Goal: Task Accomplishment & Management: Complete application form

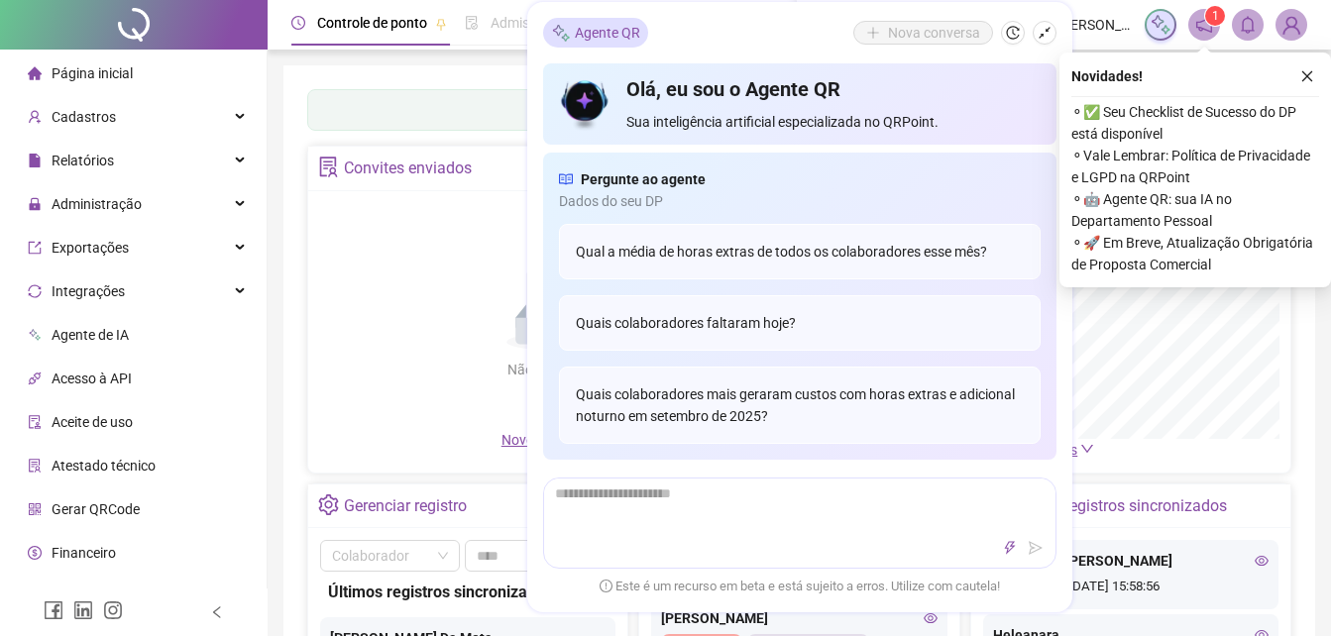
click at [485, 91] on div "Painel de controle Contabilidade" at bounding box center [799, 110] width 984 height 42
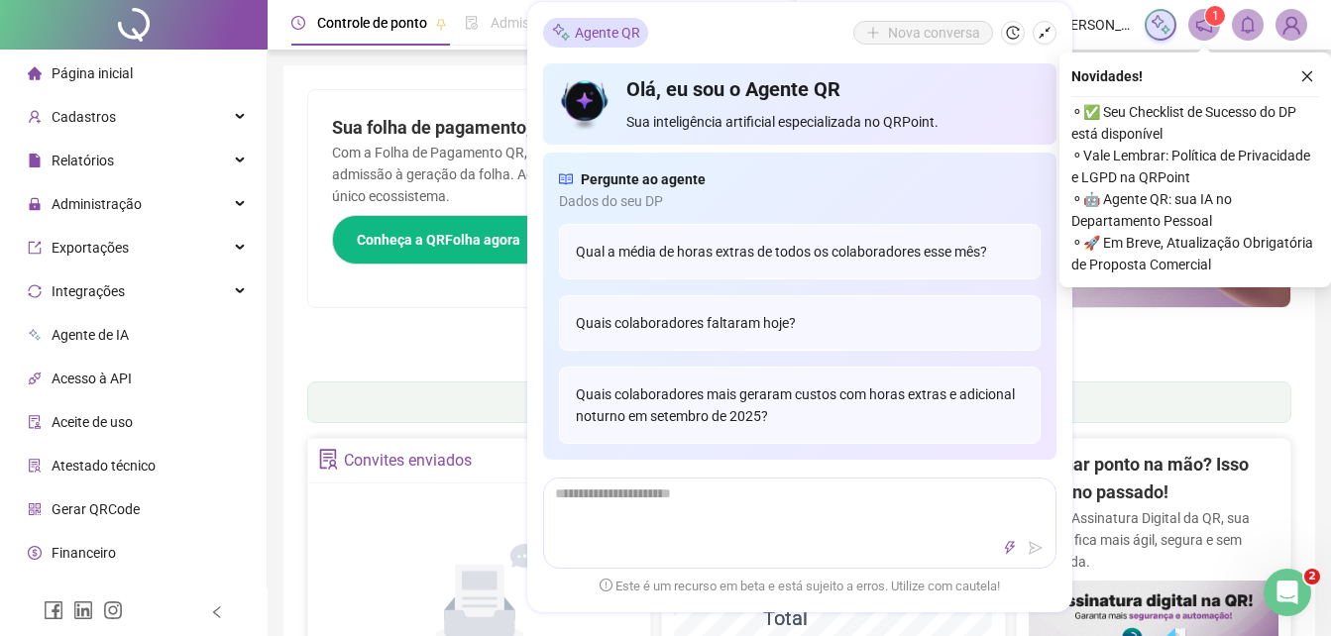
click at [363, 357] on div "Pague o QRPoint com Cartão de Crédito Sua assinatura: mais segurança, prática e…" at bounding box center [799, 228] width 984 height 278
click at [307, 364] on div "Pague o QRPoint com Cartão de Crédito Sua assinatura: mais segurança, prática e…" at bounding box center [799, 228] width 984 height 278
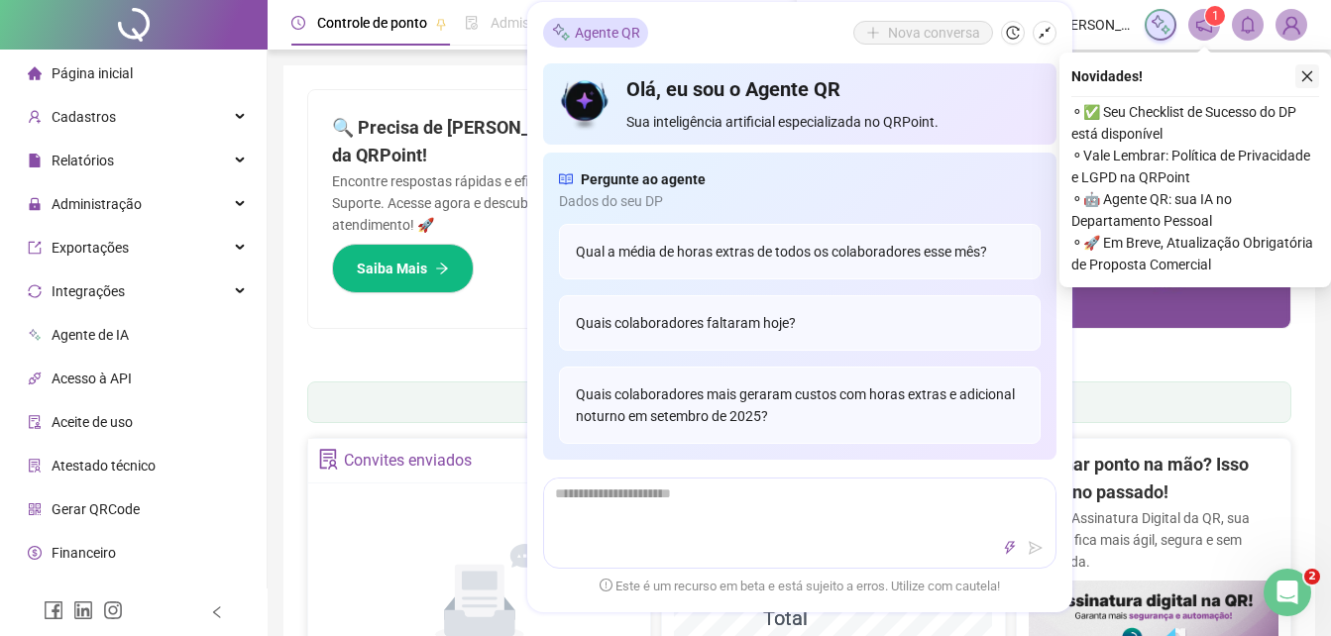
click at [1309, 79] on icon "close" at bounding box center [1308, 76] width 14 height 14
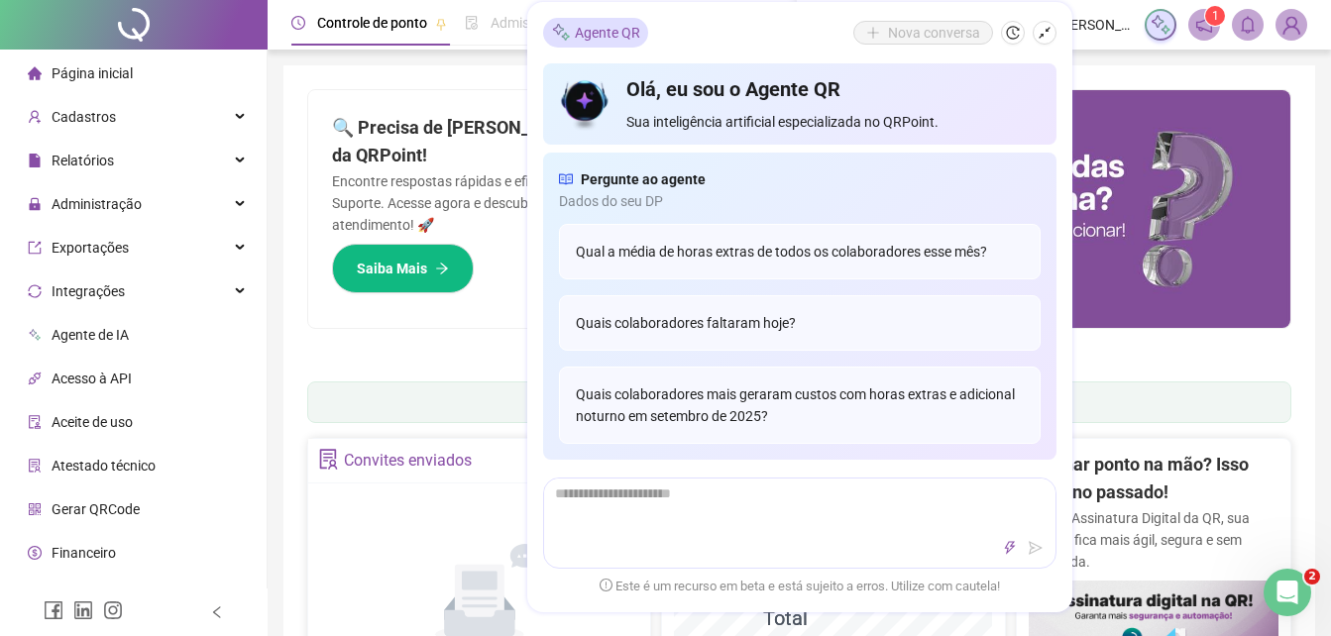
click at [1059, 35] on div "Agente QR Nova conversa Olá, eu sou o Agente QR Sua inteligência artificial esp…" at bounding box center [799, 307] width 545 height 611
click at [1049, 35] on icon "shrink" at bounding box center [1045, 33] width 14 height 14
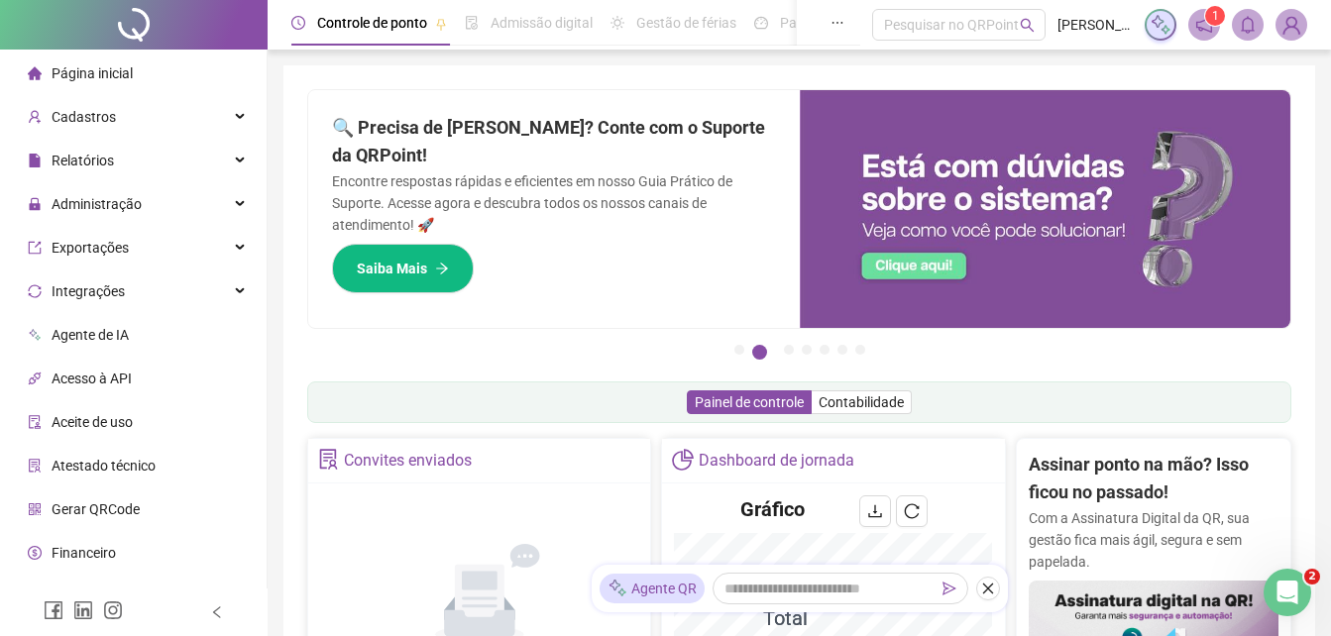
click at [481, 415] on div "Painel de controle Contabilidade" at bounding box center [799, 403] width 984 height 42
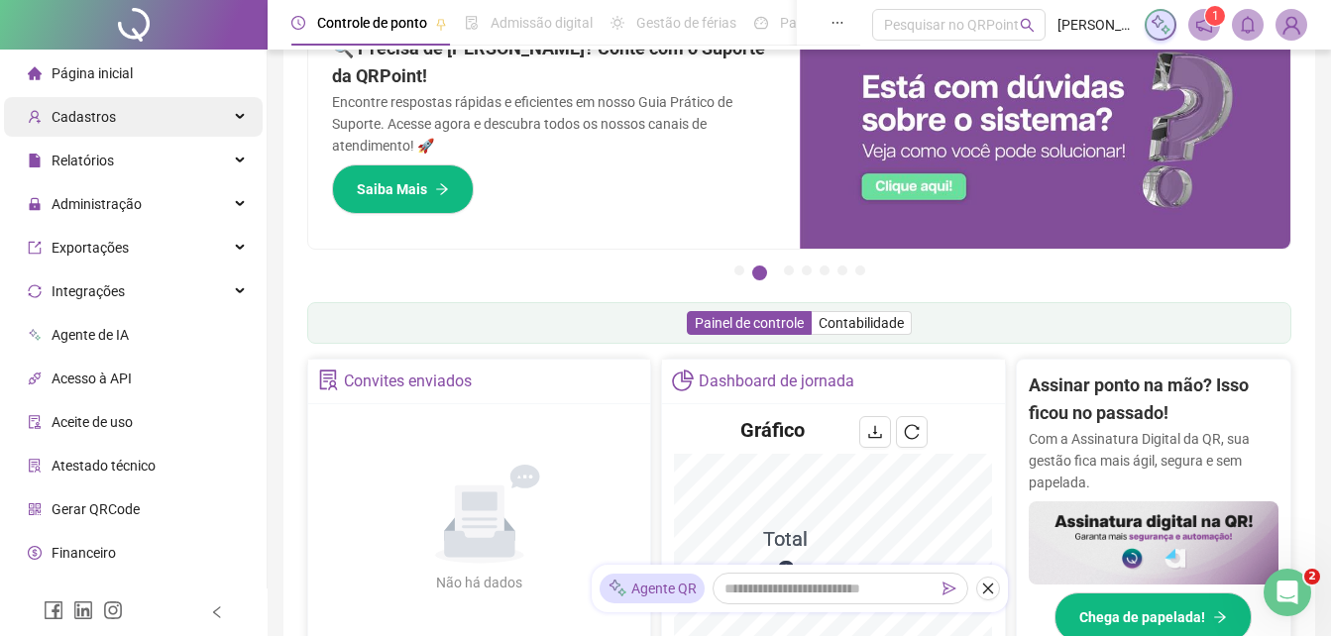
click at [186, 112] on div "Cadastros" at bounding box center [133, 117] width 259 height 40
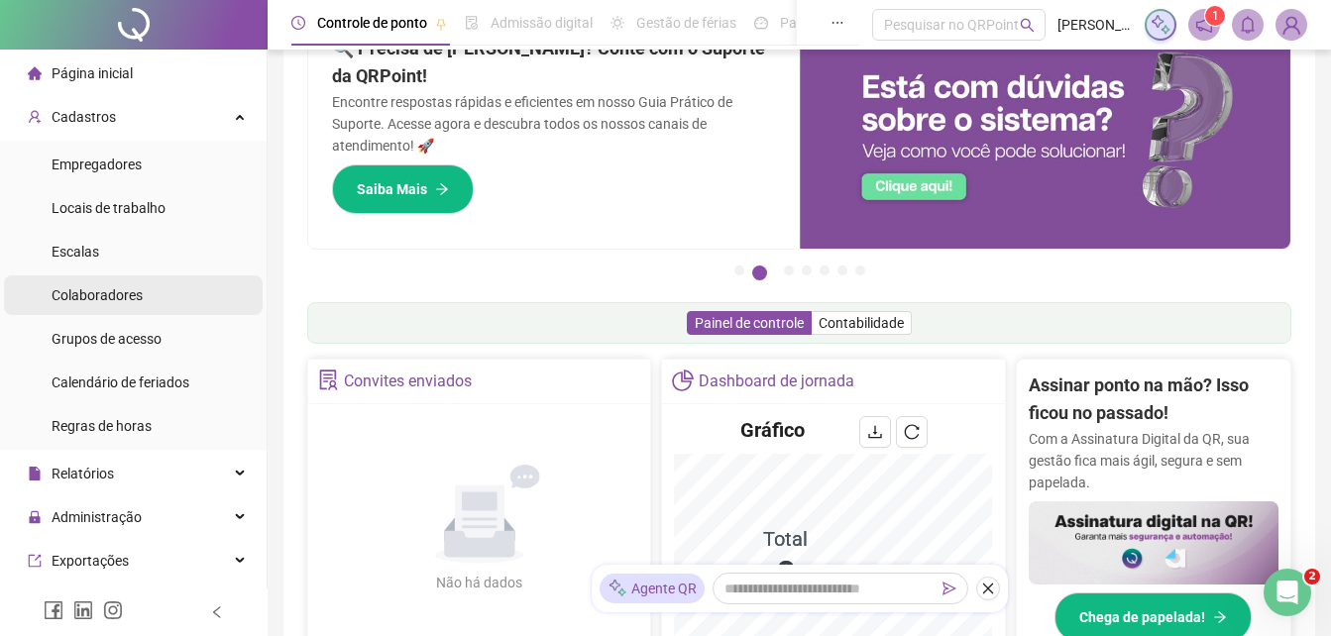
click at [127, 288] on span "Colaboradores" at bounding box center [97, 296] width 91 height 16
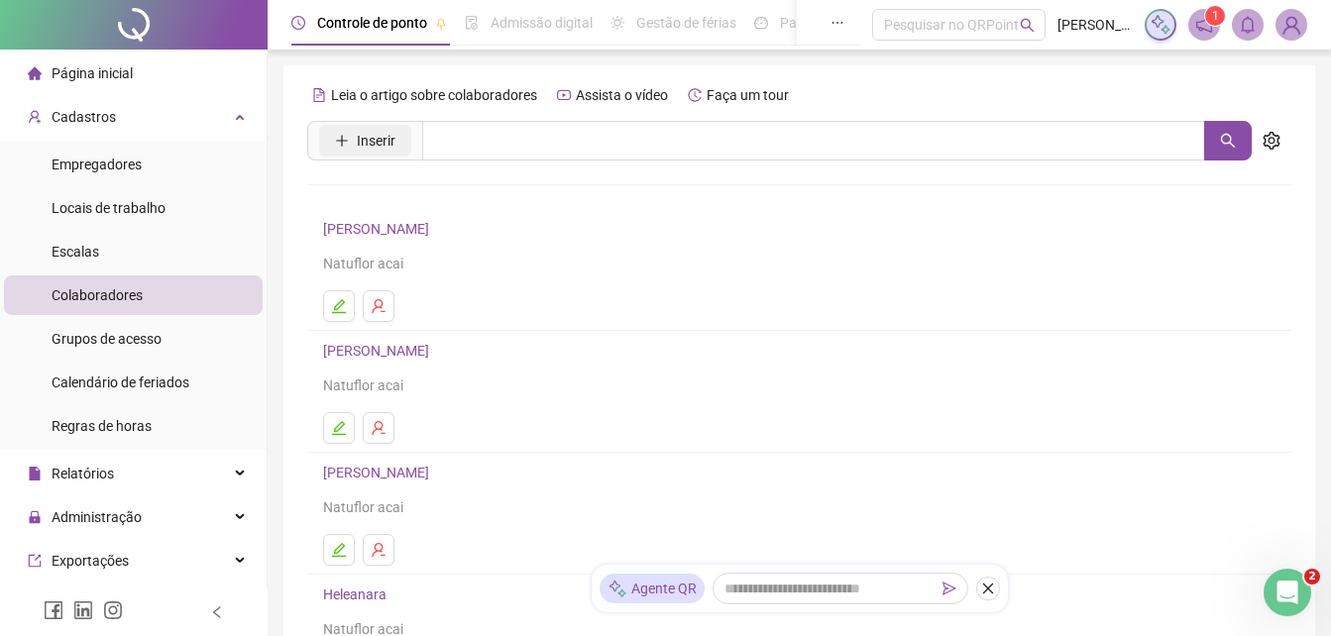
click at [355, 143] on button "Inserir" at bounding box center [365, 141] width 92 height 32
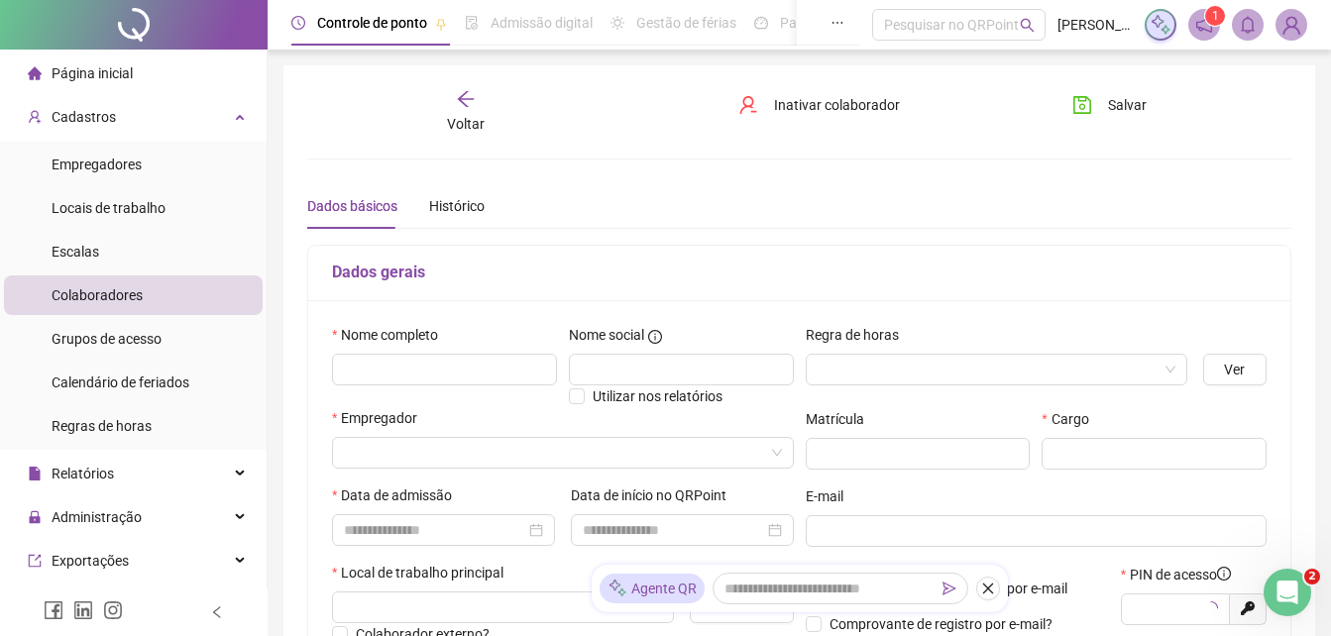
type input "*****"
click at [412, 363] on input "text" at bounding box center [444, 370] width 225 height 32
type input "**********"
click at [588, 443] on input "search" at bounding box center [554, 453] width 420 height 30
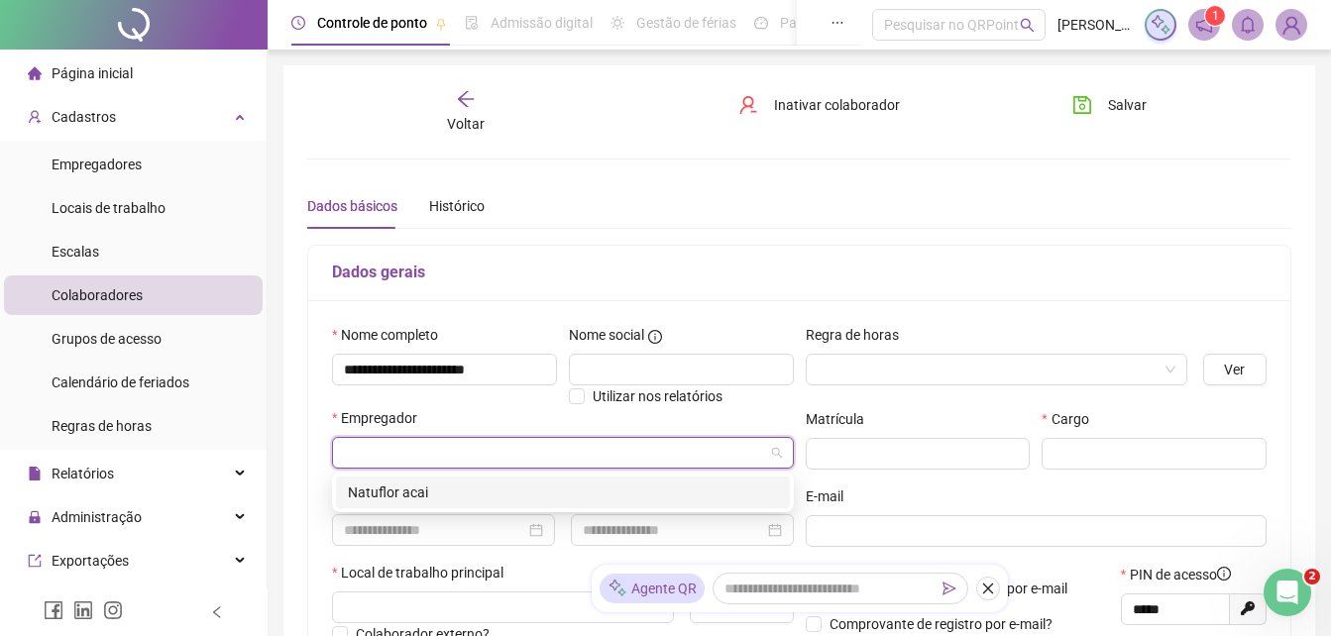
click at [582, 487] on div "Natuflor acai" at bounding box center [563, 493] width 430 height 22
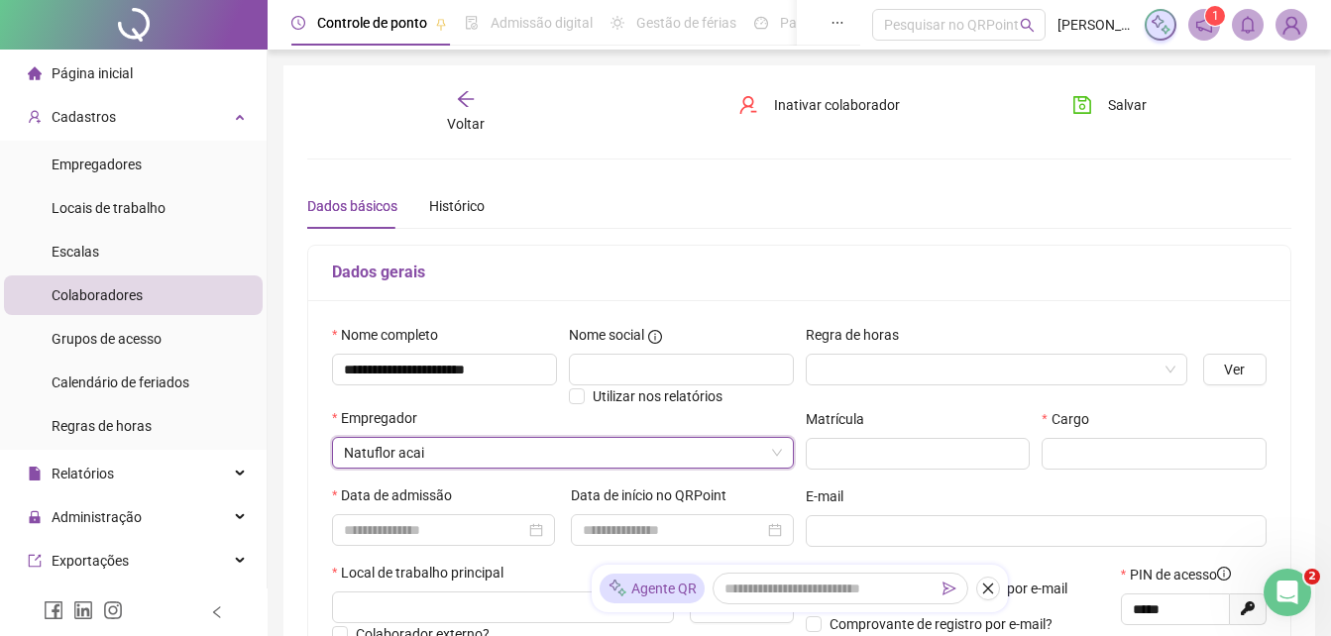
click at [984, 261] on h5 "Dados gerais" at bounding box center [799, 273] width 935 height 24
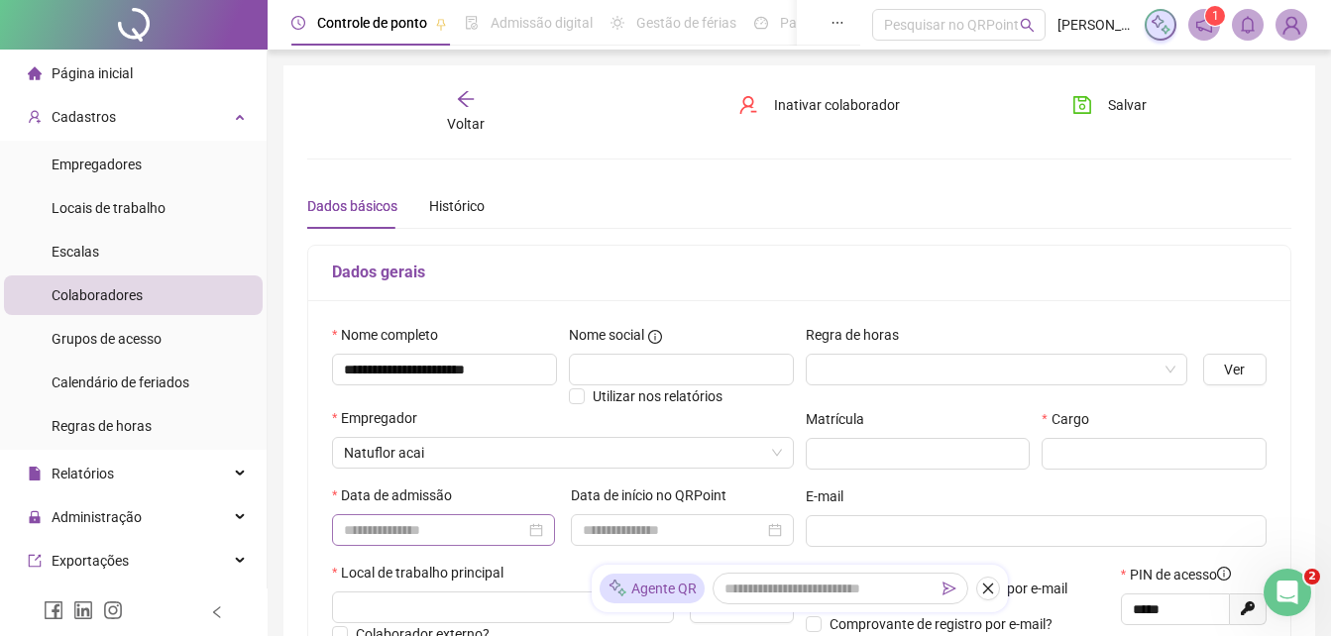
click at [541, 538] on div at bounding box center [443, 530] width 199 height 22
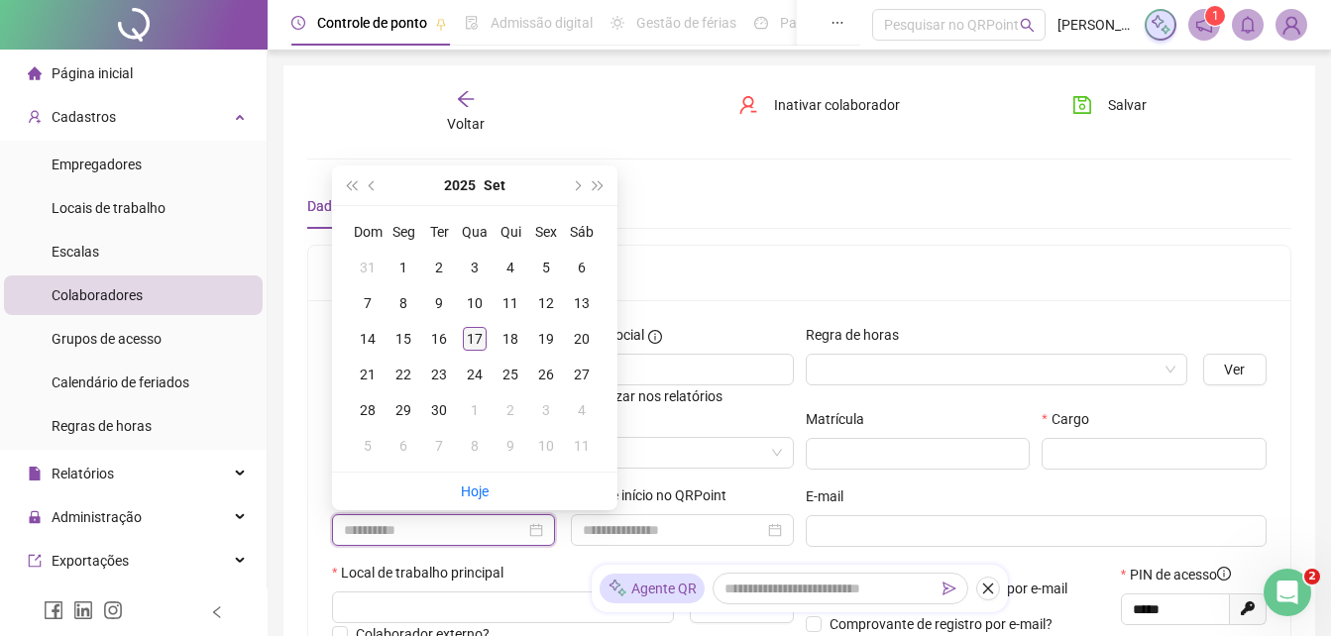
type input "**********"
click at [474, 344] on div "17" at bounding box center [475, 339] width 24 height 24
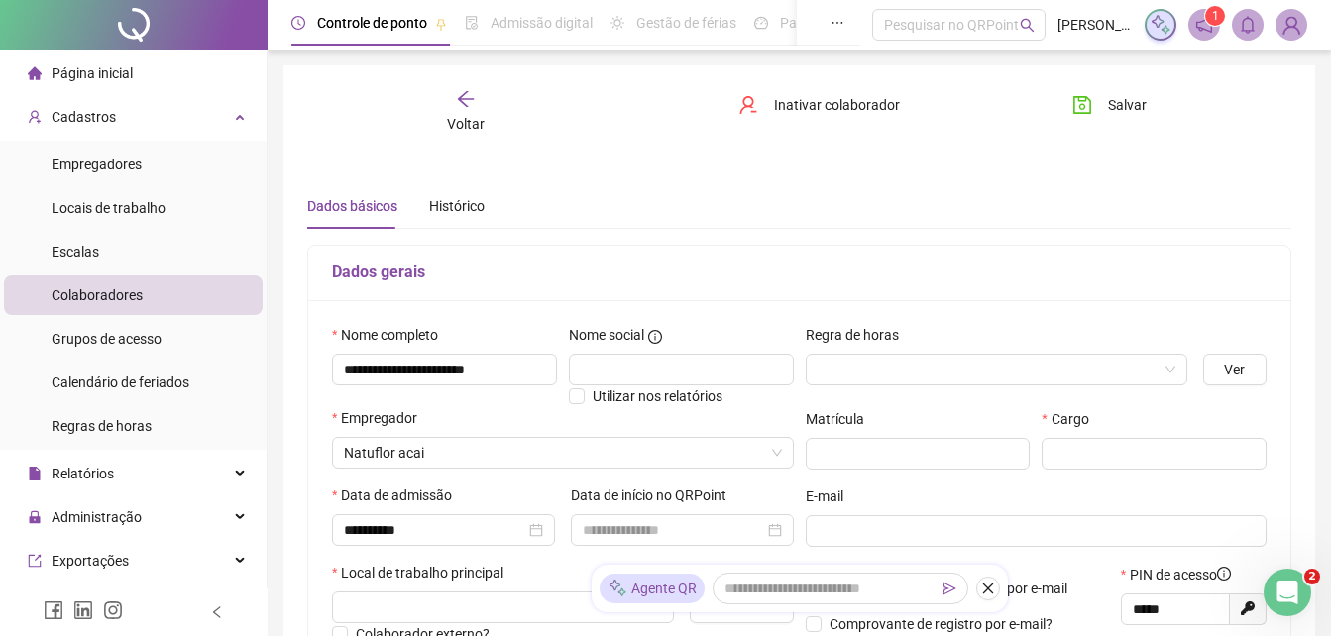
click at [1264, 297] on div "Dados gerais" at bounding box center [799, 274] width 982 height 56
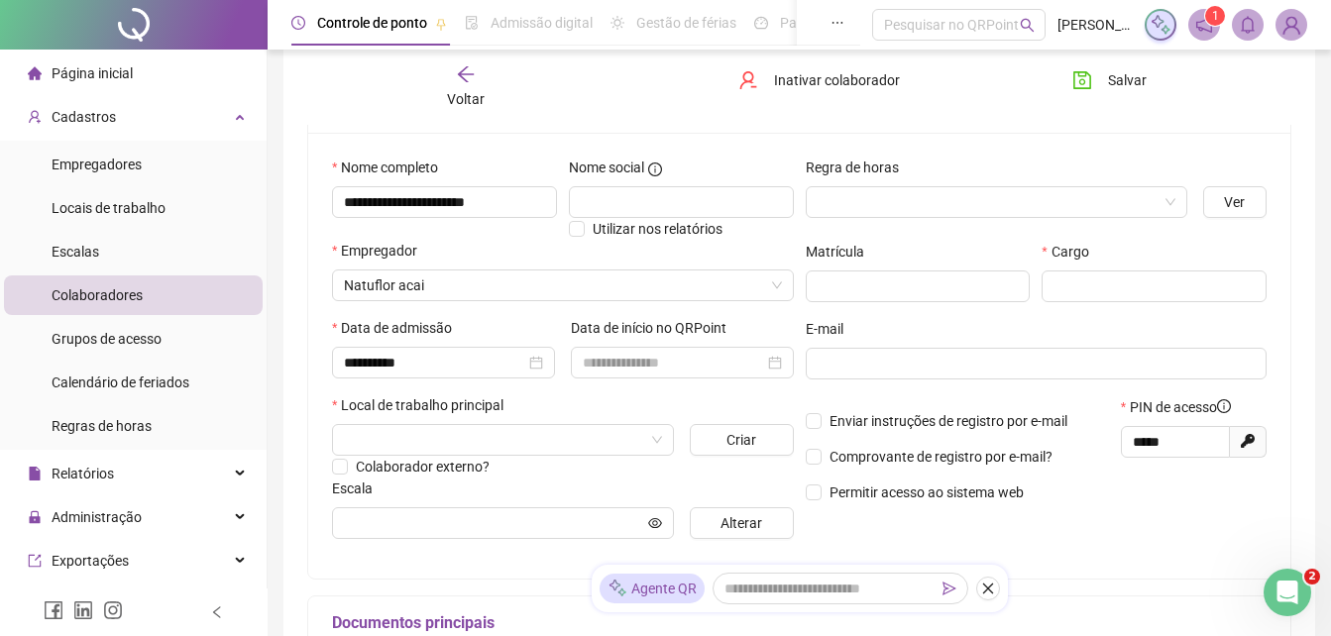
scroll to position [198, 0]
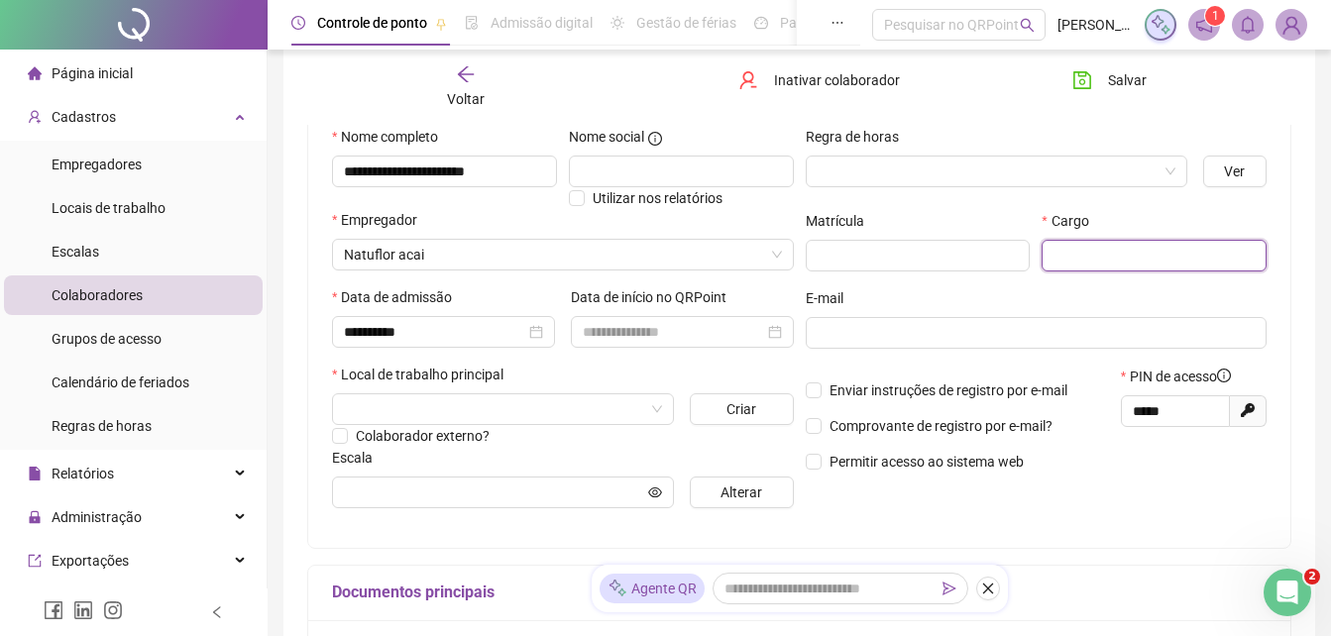
click at [1191, 266] on input "text" at bounding box center [1154, 256] width 225 height 32
type input "*********"
click at [1329, 283] on div "**********" at bounding box center [800, 391] width 1064 height 1179
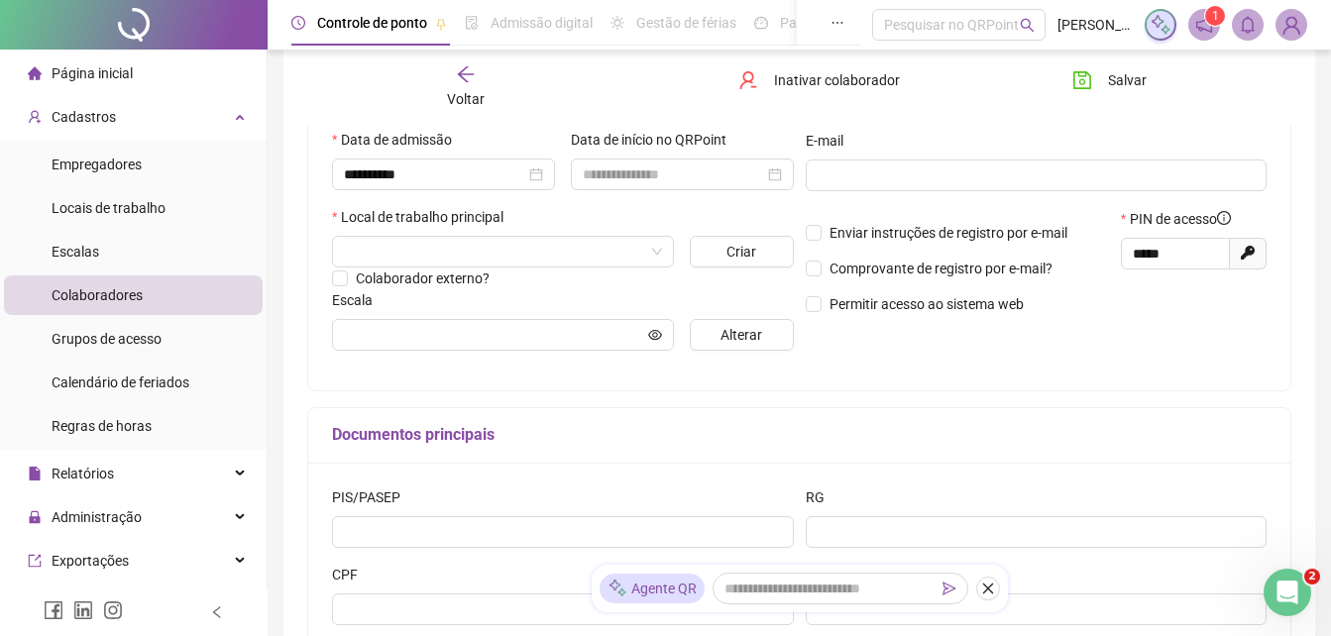
scroll to position [357, 0]
click at [644, 238] on input "search" at bounding box center [494, 251] width 300 height 30
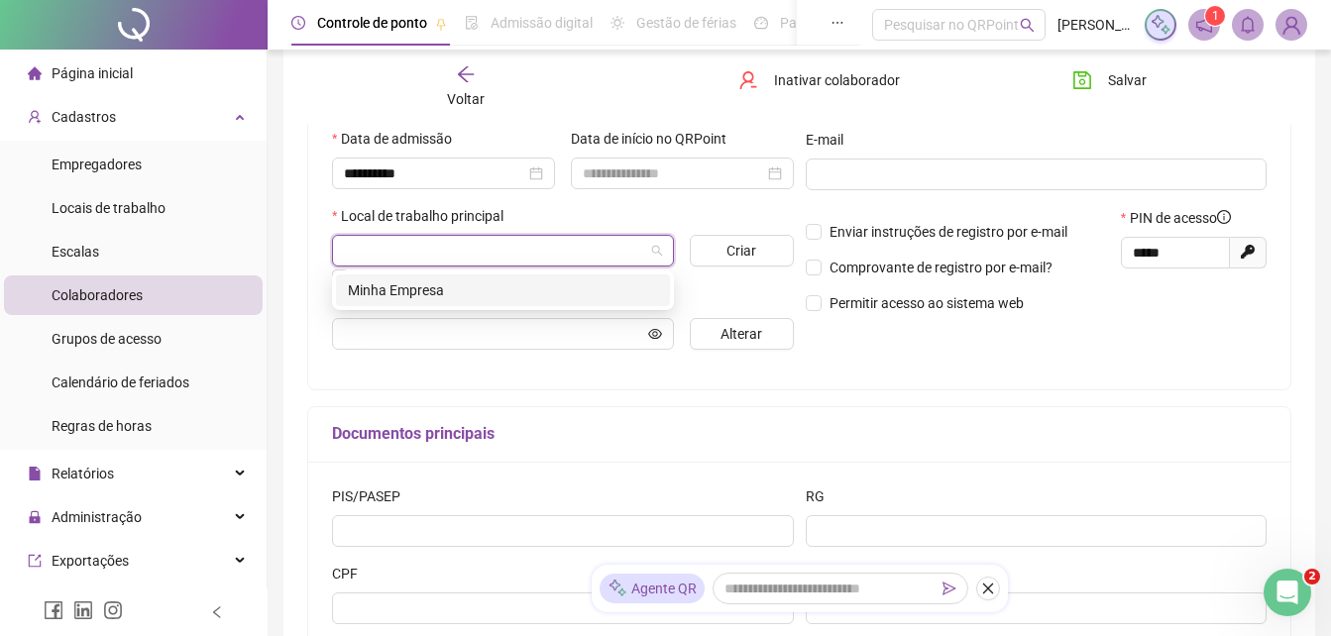
click at [551, 291] on div "Minha Empresa" at bounding box center [503, 291] width 310 height 22
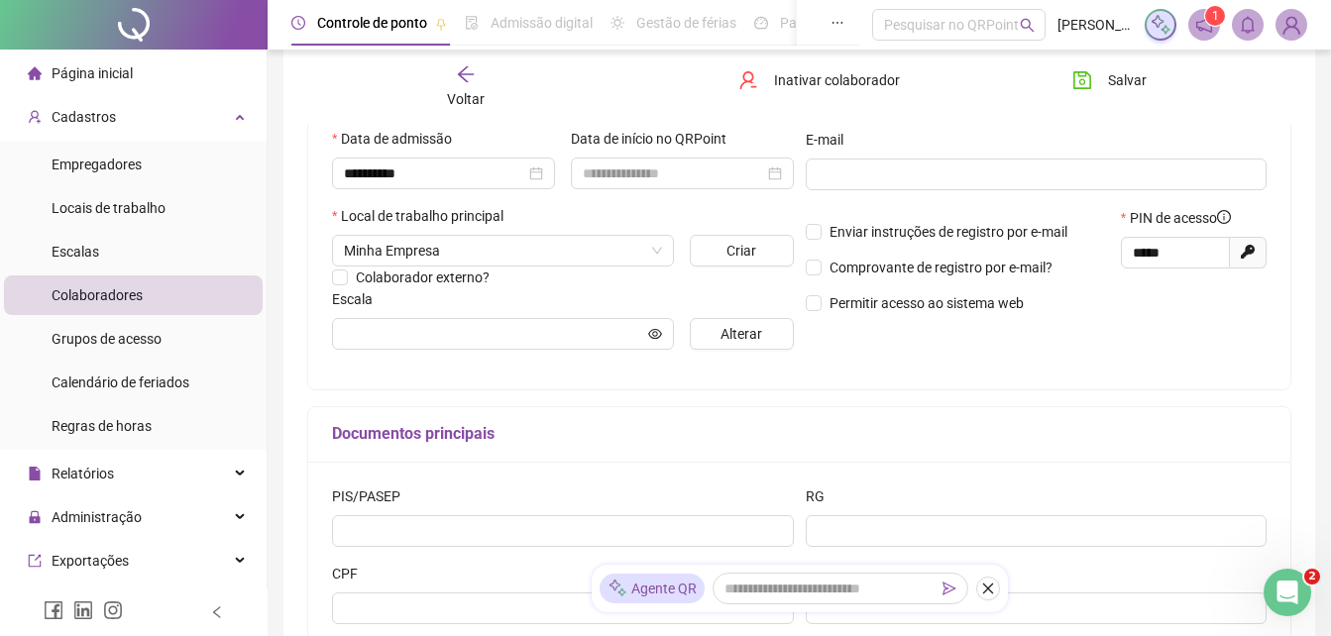
click at [1276, 380] on div "**********" at bounding box center [799, 166] width 982 height 446
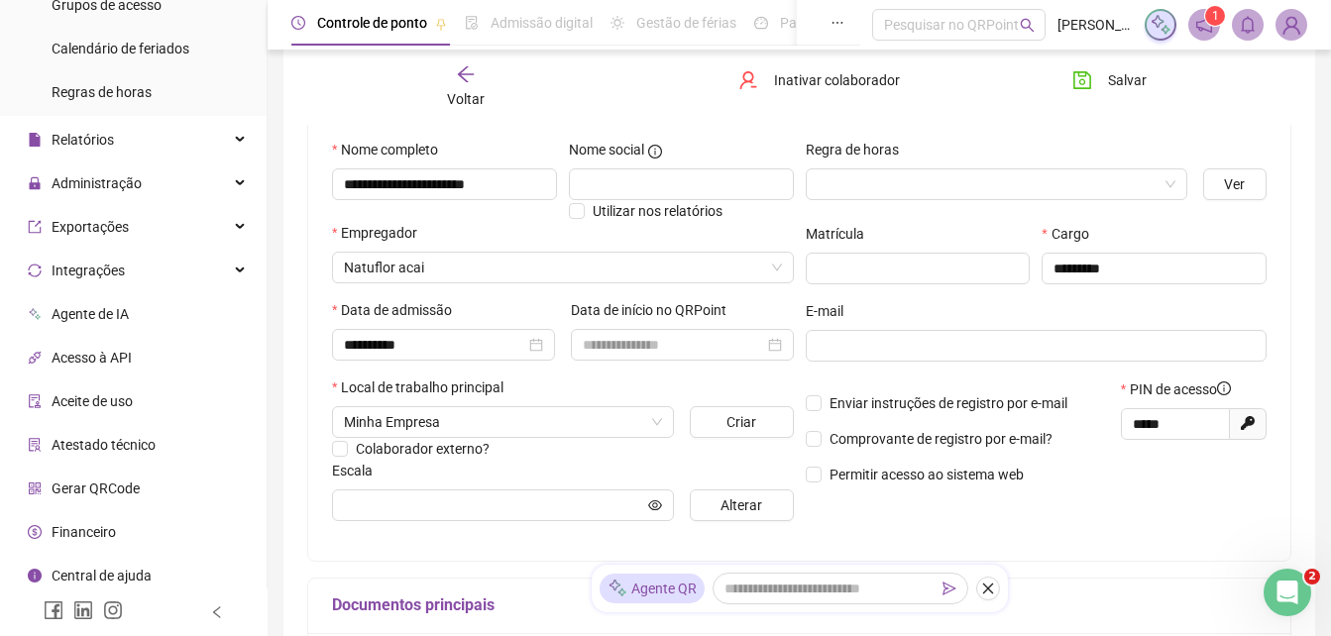
scroll to position [341, 0]
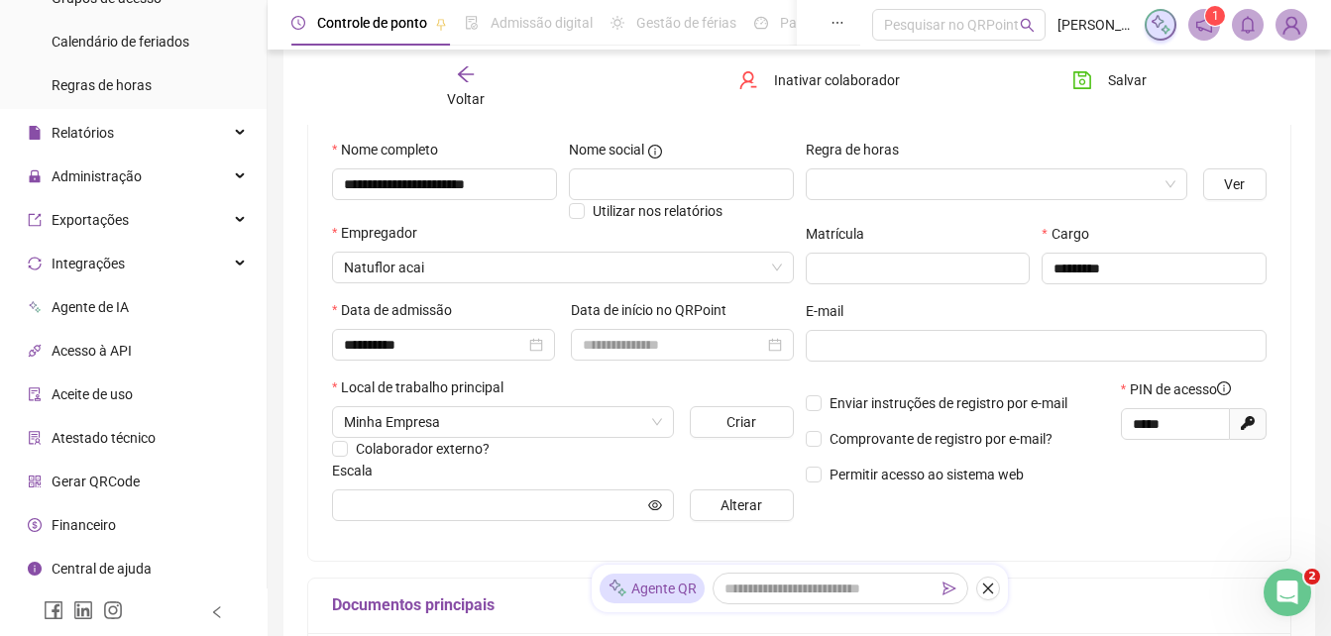
click at [114, 477] on span "Gerar QRCode" at bounding box center [96, 482] width 88 height 16
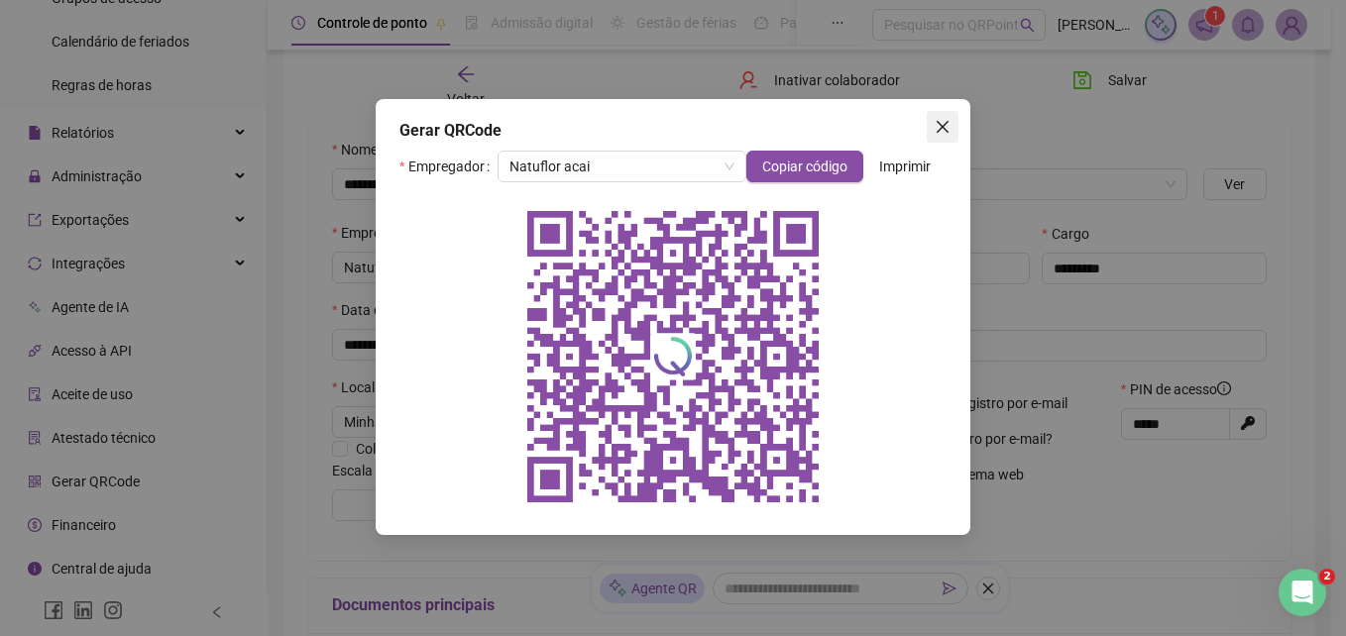
click at [942, 131] on icon "close" at bounding box center [943, 127] width 16 height 16
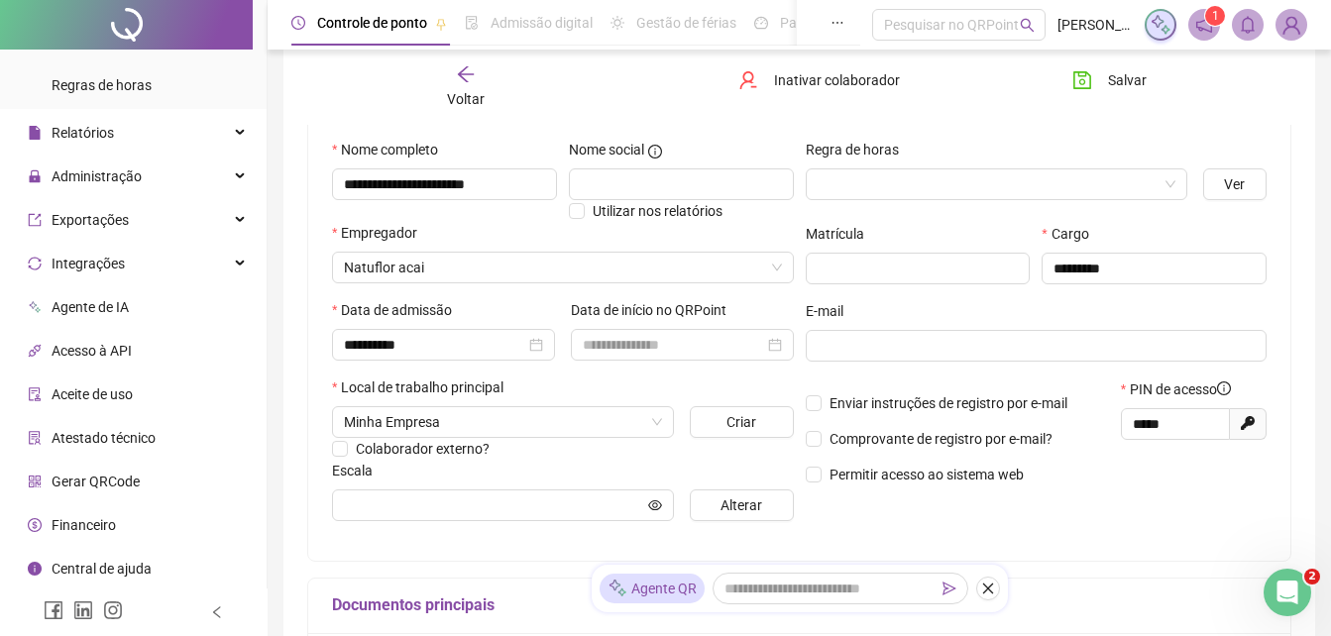
scroll to position [346, 0]
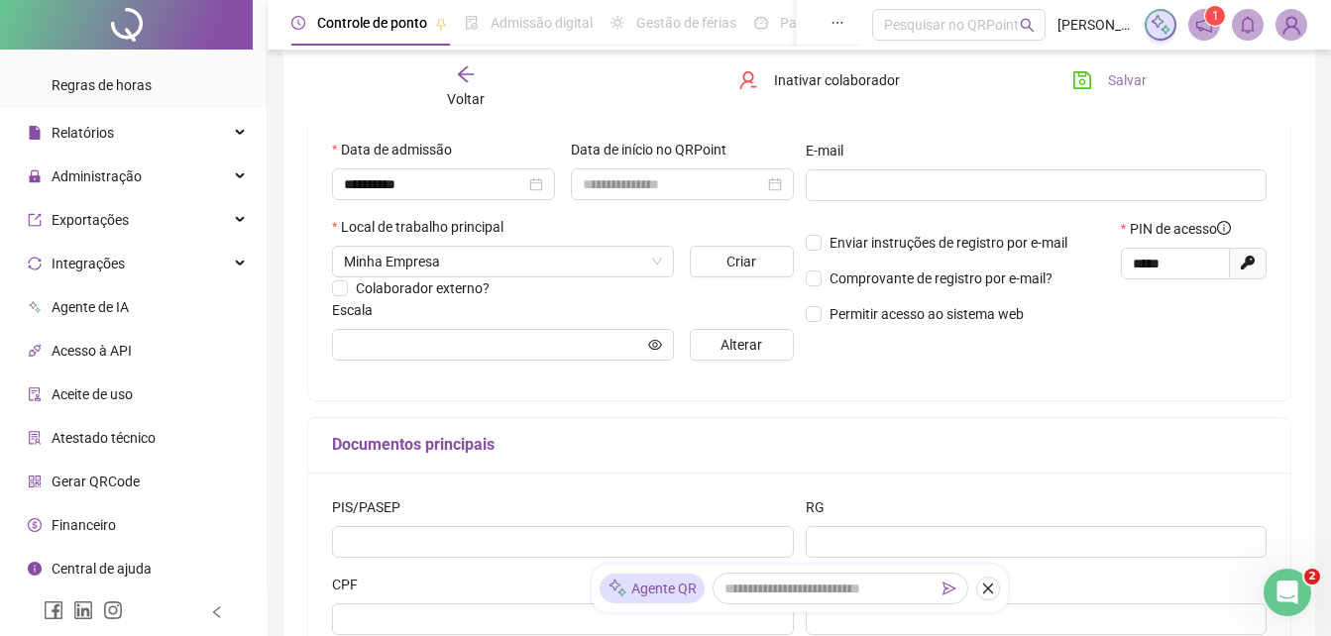
click at [1109, 77] on span "Salvar" at bounding box center [1127, 80] width 39 height 22
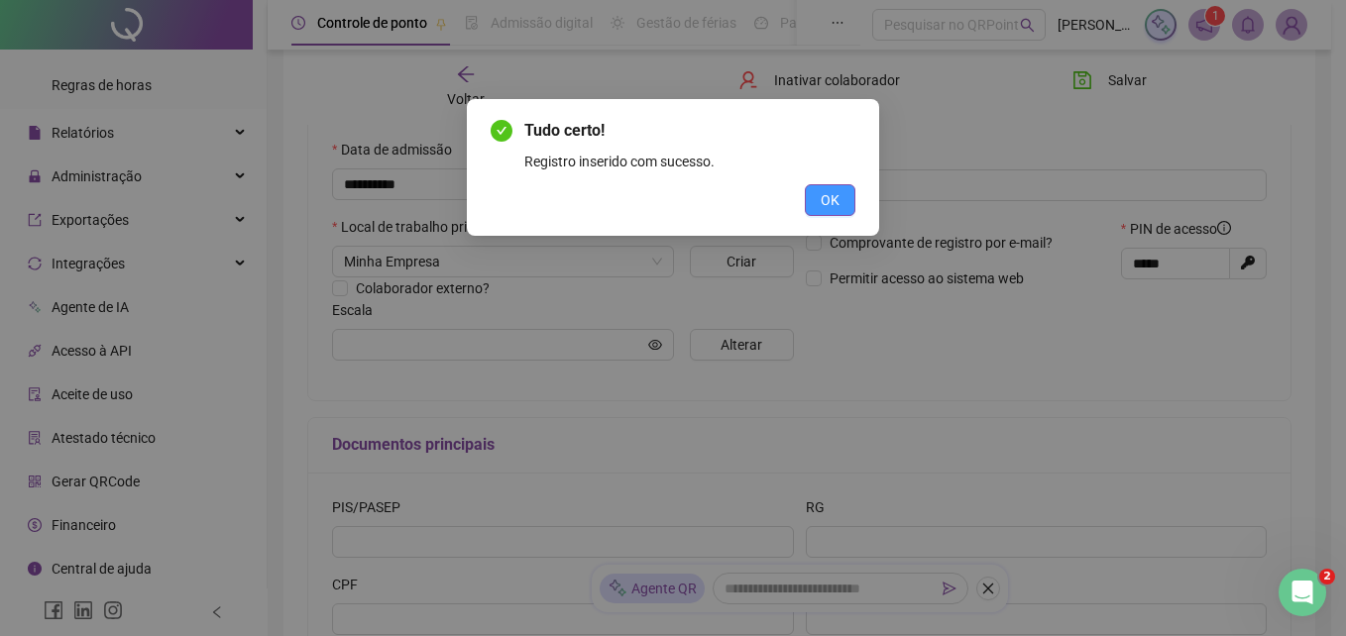
click at [853, 196] on button "OK" at bounding box center [830, 200] width 51 height 32
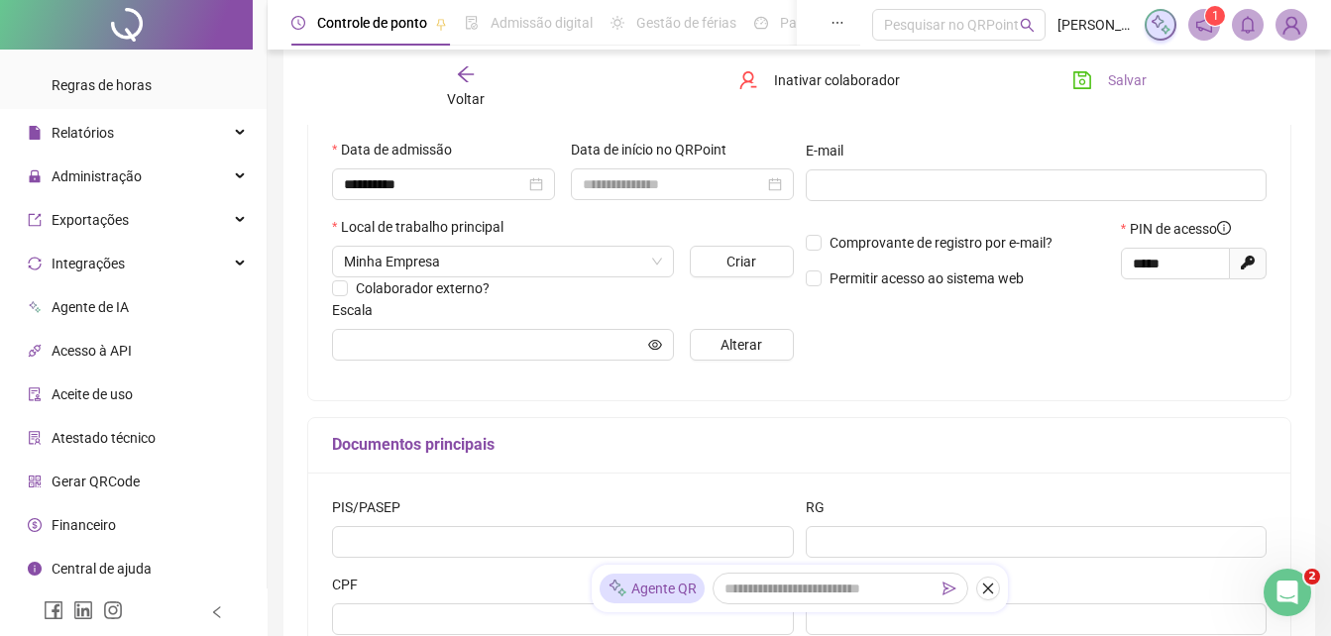
click at [1101, 79] on button "Salvar" at bounding box center [1110, 80] width 104 height 32
